Goal: Information Seeking & Learning: Learn about a topic

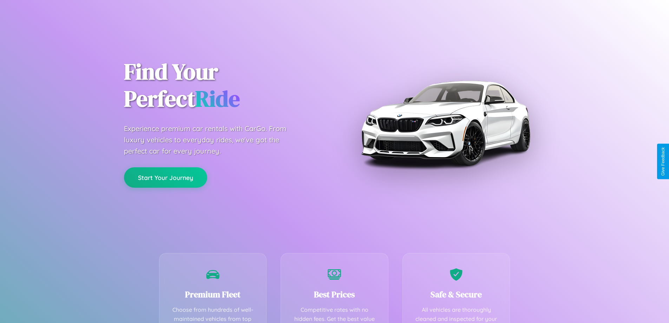
scroll to position [205, 0]
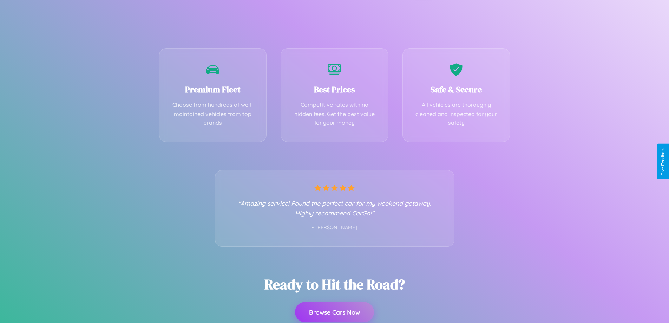
click at [334, 312] on button "Browse Cars Now" at bounding box center [334, 312] width 79 height 20
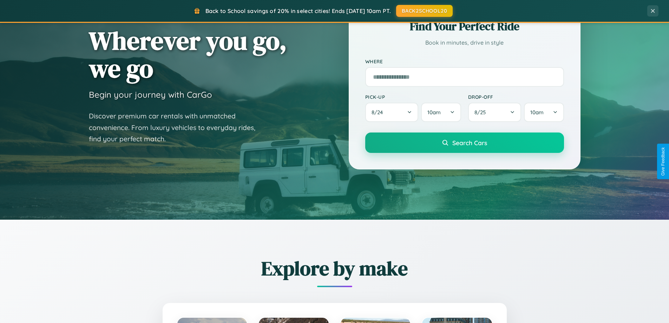
scroll to position [483, 0]
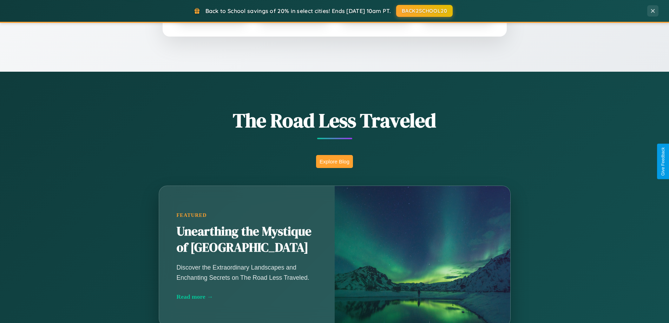
click at [334, 161] on button "Explore Blog" at bounding box center [334, 161] width 37 height 13
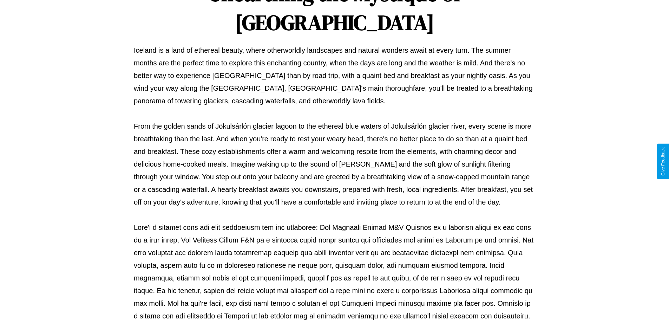
scroll to position [227, 0]
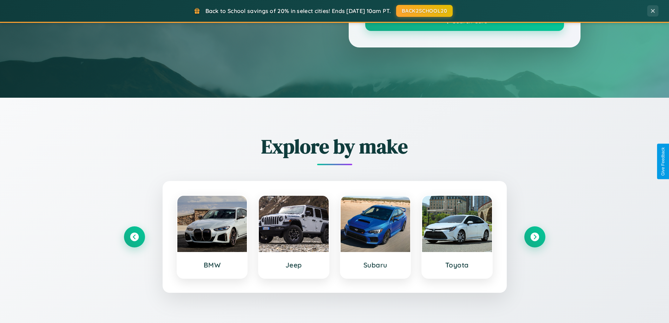
scroll to position [483, 0]
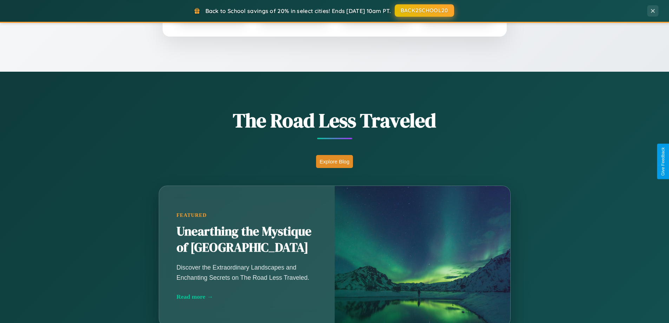
click at [424, 11] on button "BACK2SCHOOL20" at bounding box center [424, 10] width 59 height 13
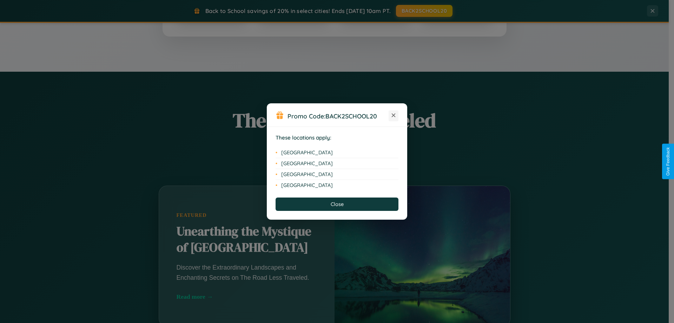
click at [394, 116] on icon at bounding box center [394, 115] width 4 height 4
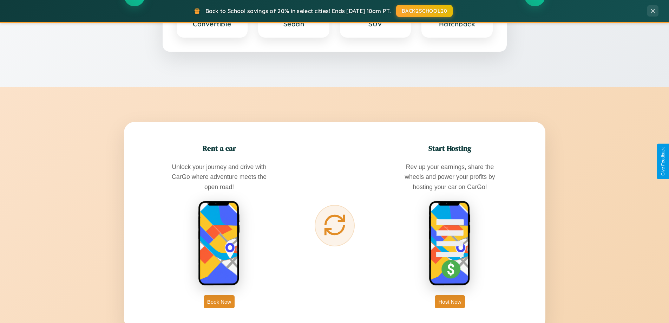
scroll to position [1351, 0]
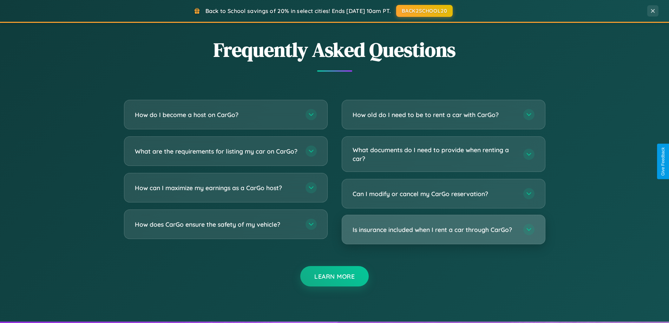
click at [443, 230] on h3 "Is insurance included when I rent a car through CarGo?" at bounding box center [435, 229] width 164 height 9
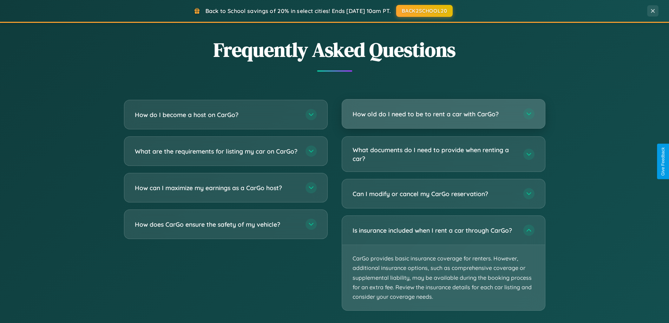
click at [443, 114] on h3 "How old do I need to be to rent a car with CarGo?" at bounding box center [435, 114] width 164 height 9
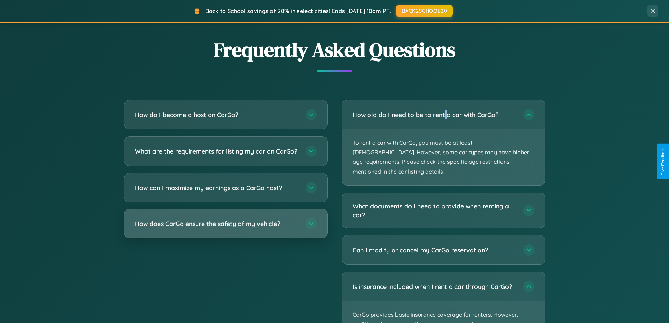
click at [225, 228] on h3 "How does CarGo ensure the safety of my vehicle?" at bounding box center [217, 223] width 164 height 9
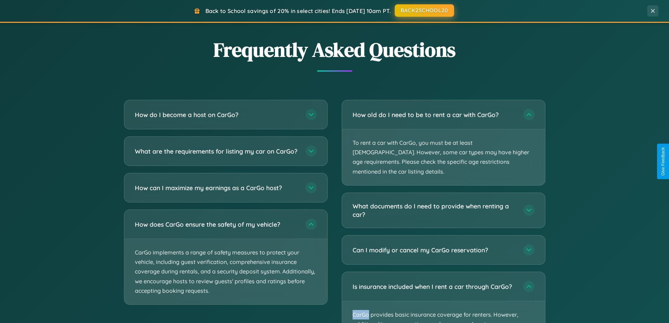
click at [424, 11] on button "BACK2SCHOOL20" at bounding box center [424, 10] width 59 height 13
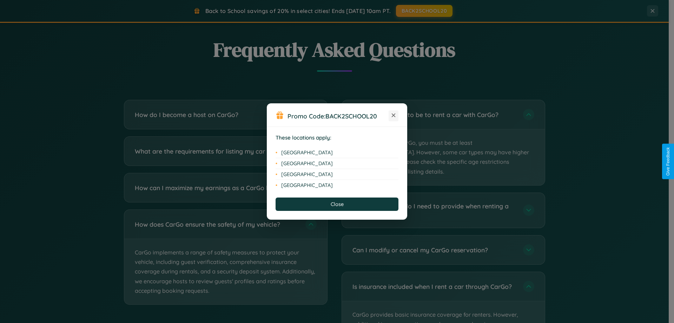
click at [394, 116] on icon at bounding box center [394, 115] width 4 height 4
